Goal: Task Accomplishment & Management: Use online tool/utility

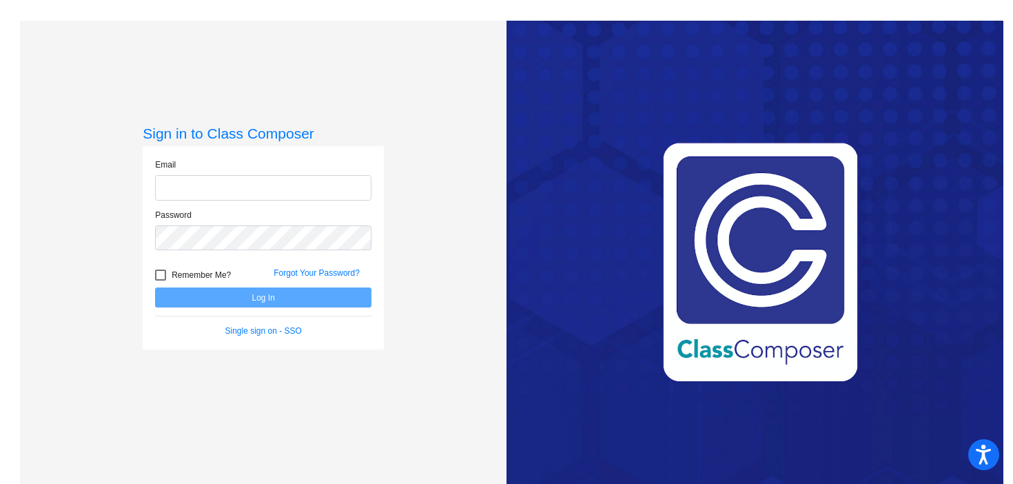
type input "[EMAIL_ADDRESS][DOMAIN_NAME]"
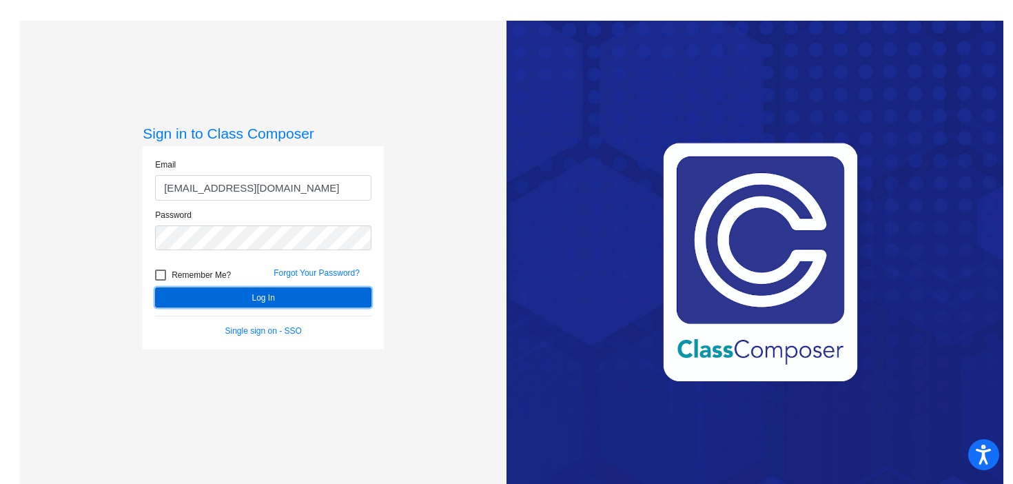
click at [337, 297] on button "Log In" at bounding box center [263, 297] width 216 height 20
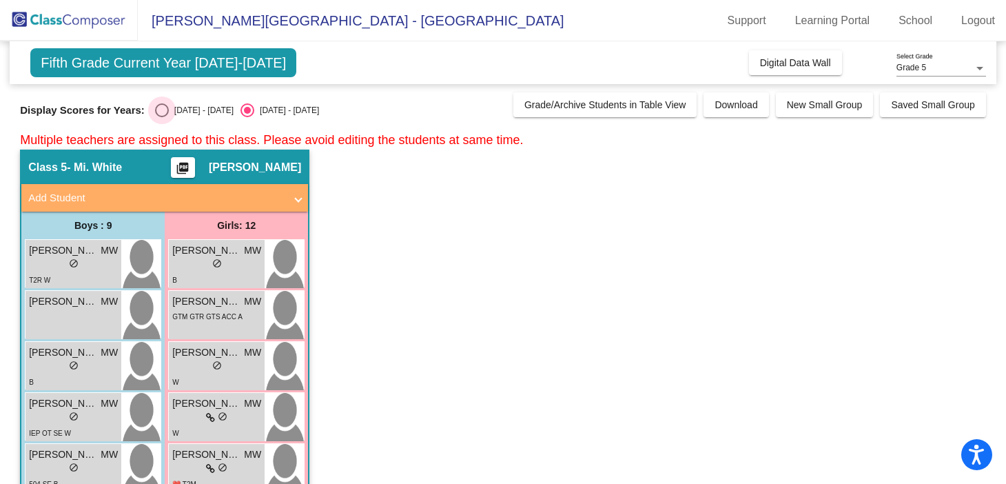
click at [169, 109] on div "[DATE] - [DATE]" at bounding box center [201, 110] width 65 height 12
click at [162, 117] on input "[DATE] - [DATE]" at bounding box center [161, 117] width 1 height 1
radio input "true"
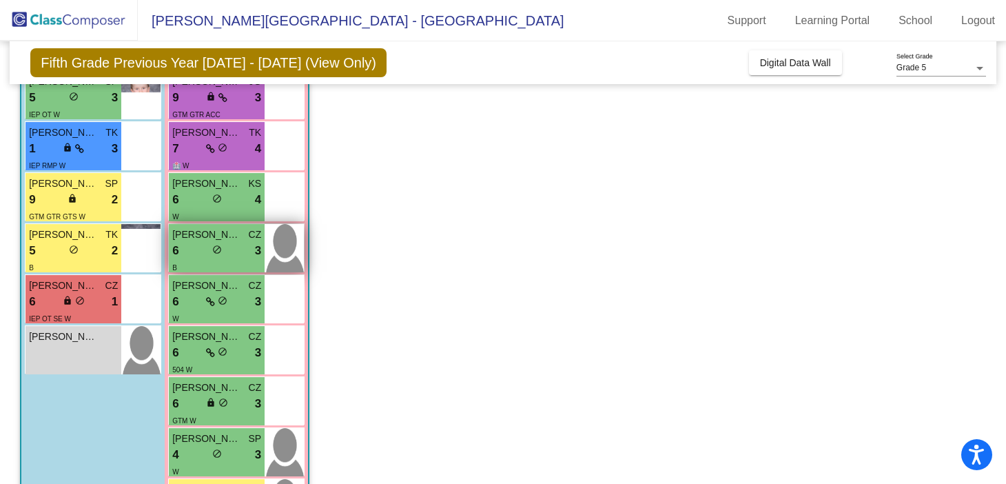
scroll to position [357, 0]
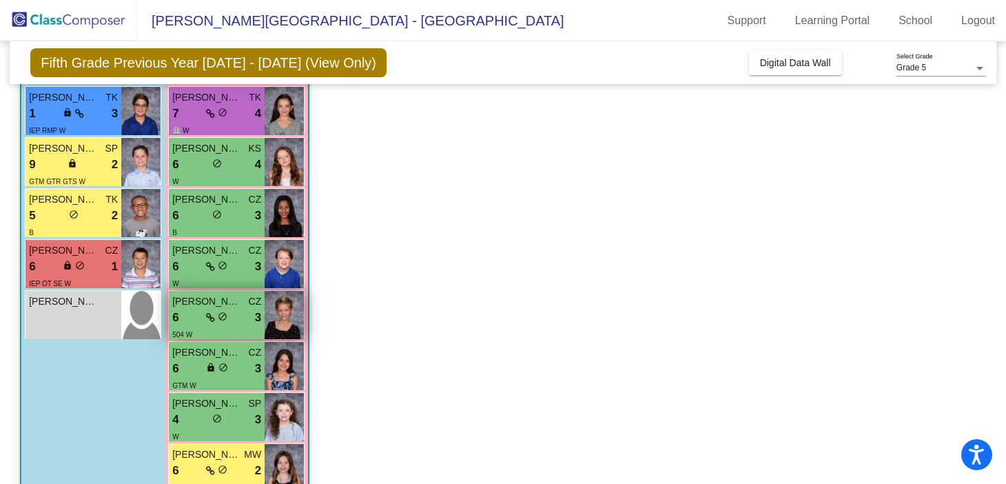
click at [208, 327] on div "504 W" at bounding box center [216, 334] width 89 height 14
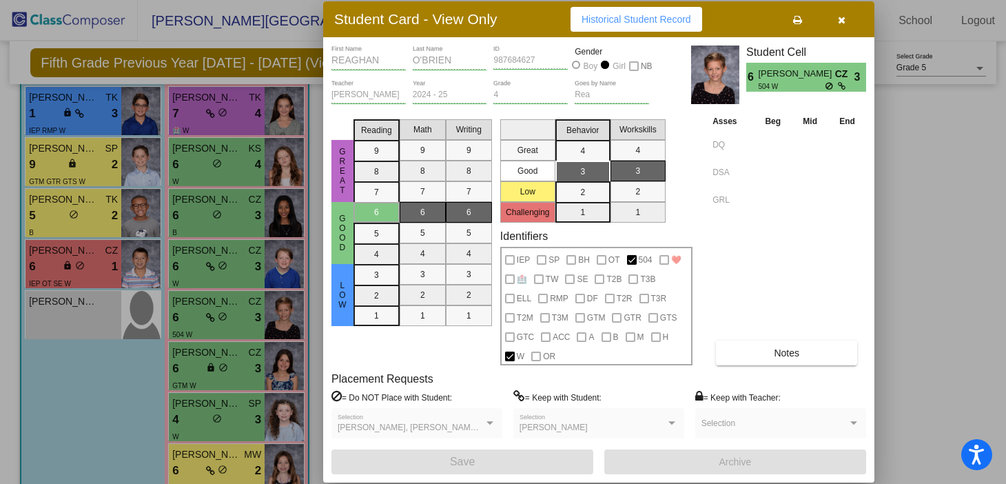
click at [907, 250] on div at bounding box center [503, 242] width 1006 height 484
